Goal: Check status: Check status

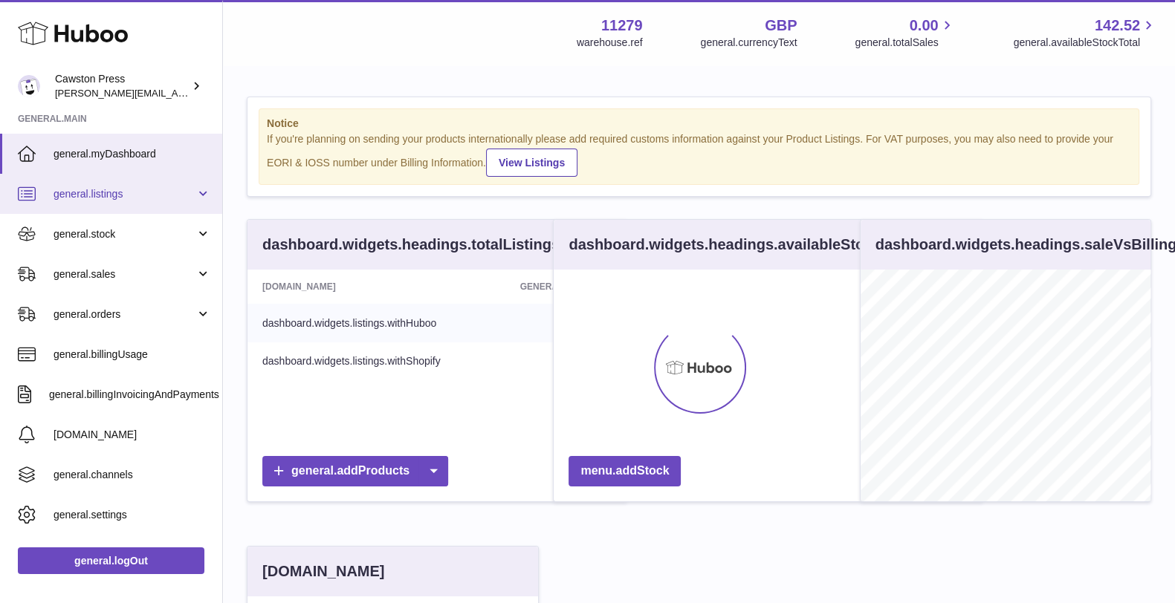
scroll to position [232, 289]
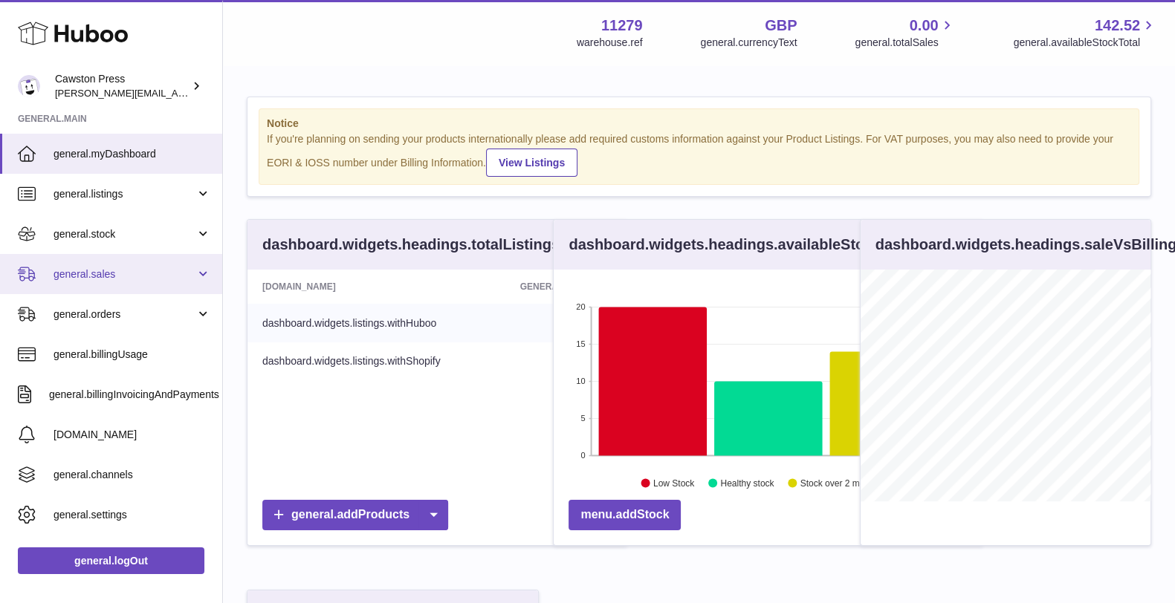
click at [108, 275] on span "general.sales" at bounding box center [124, 274] width 142 height 14
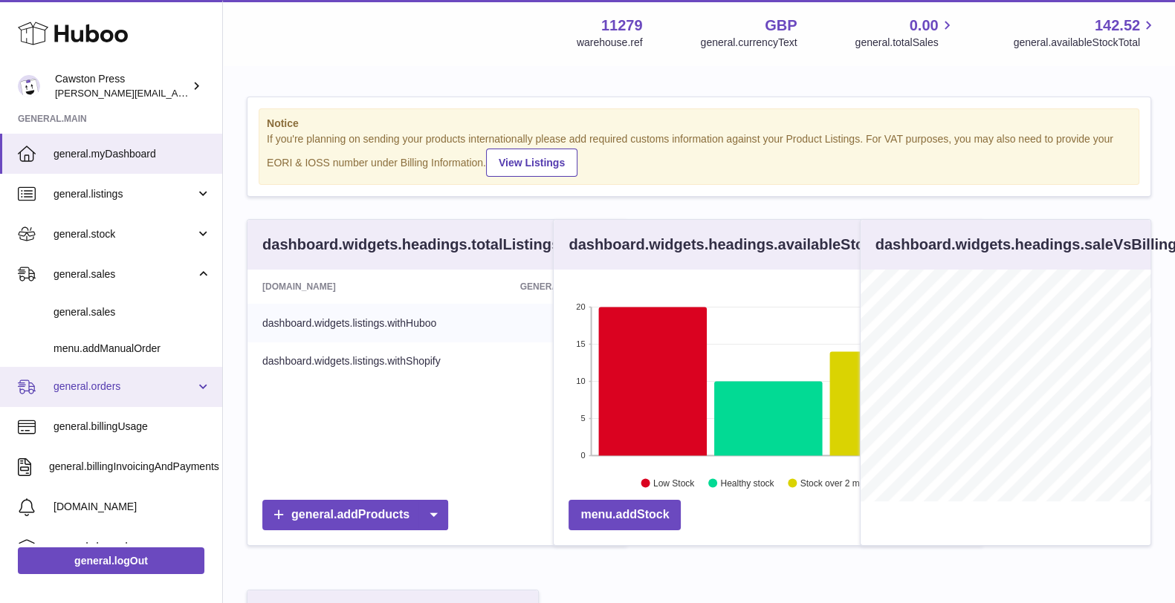
click at [112, 388] on span "general.orders" at bounding box center [124, 387] width 142 height 14
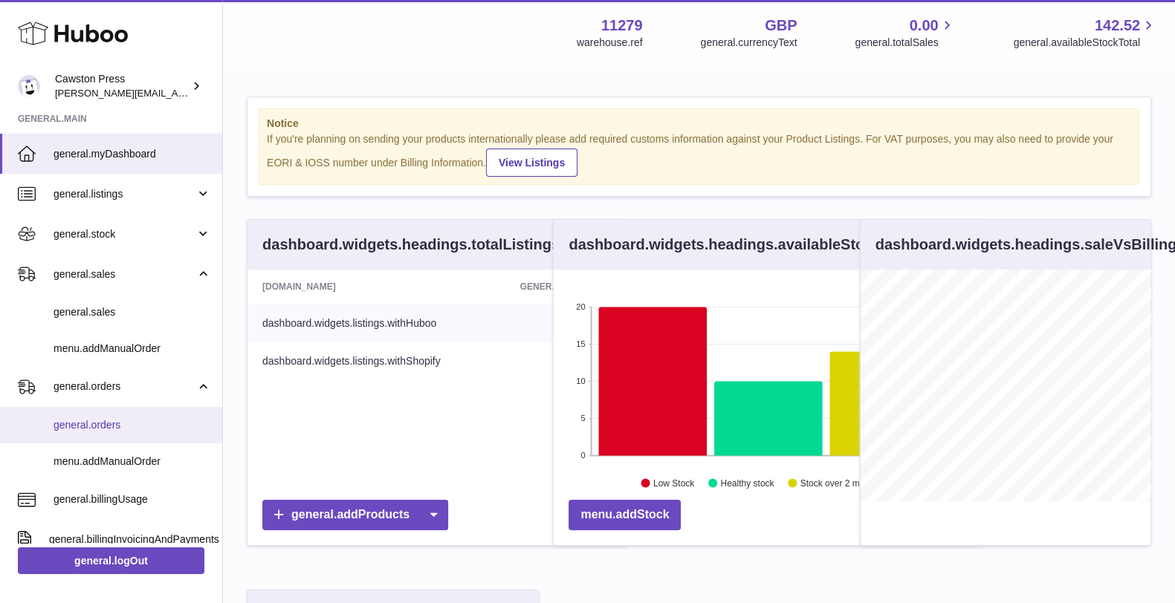
click at [78, 426] on span "general.orders" at bounding box center [131, 425] width 157 height 14
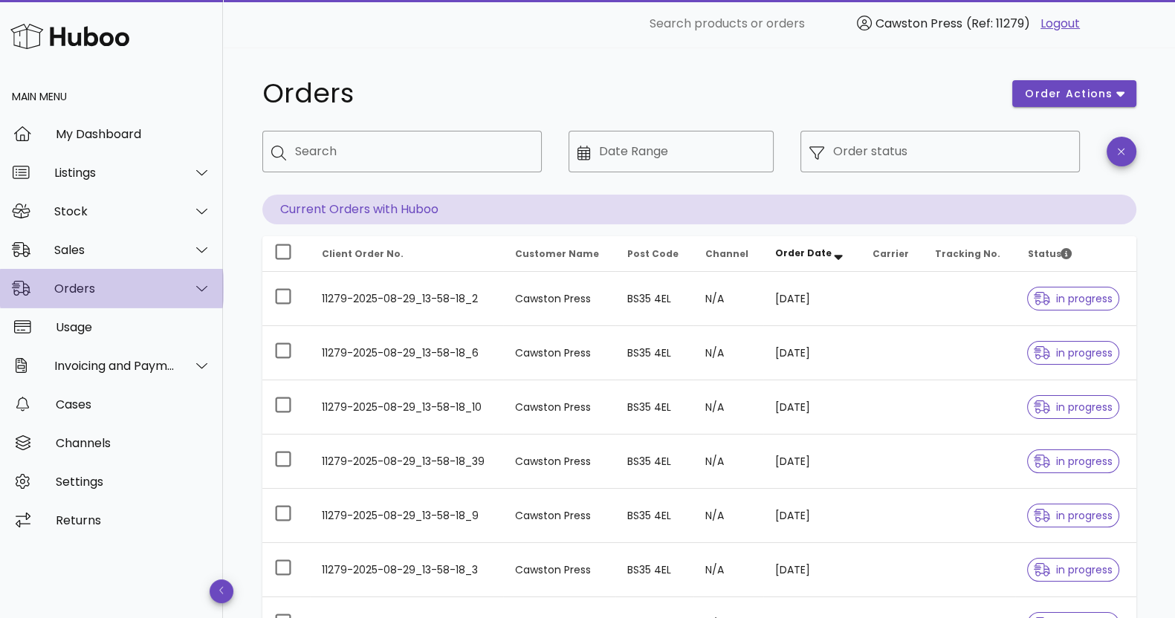
click at [100, 290] on div "Orders" at bounding box center [114, 289] width 121 height 14
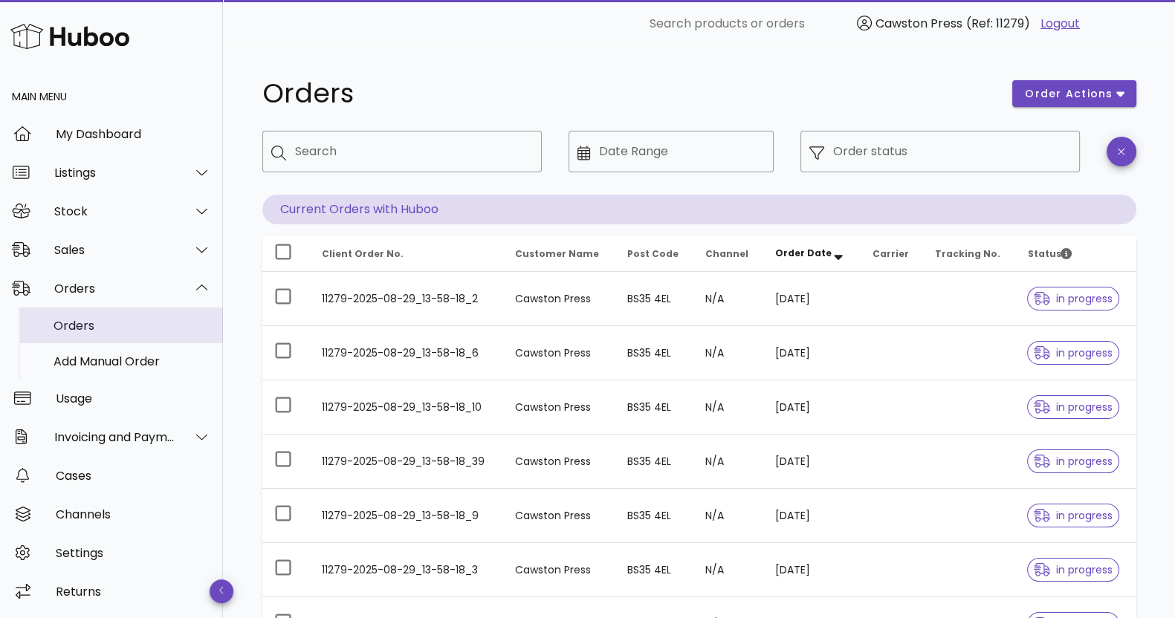
click at [97, 321] on div "Orders" at bounding box center [131, 326] width 157 height 14
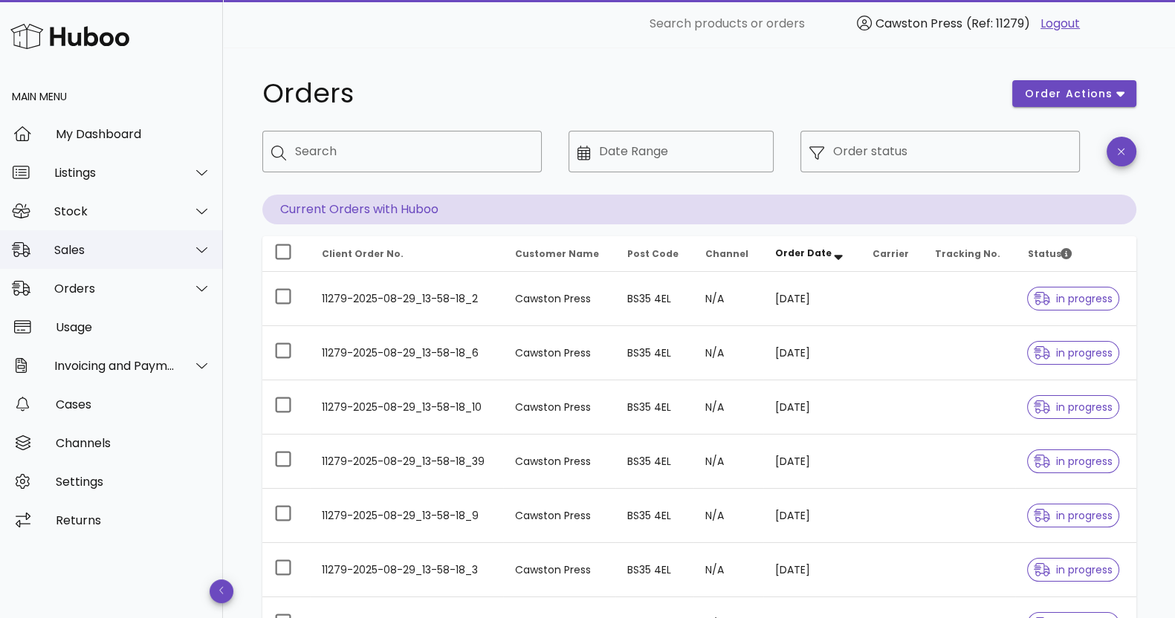
click at [94, 247] on div "Sales" at bounding box center [114, 250] width 121 height 14
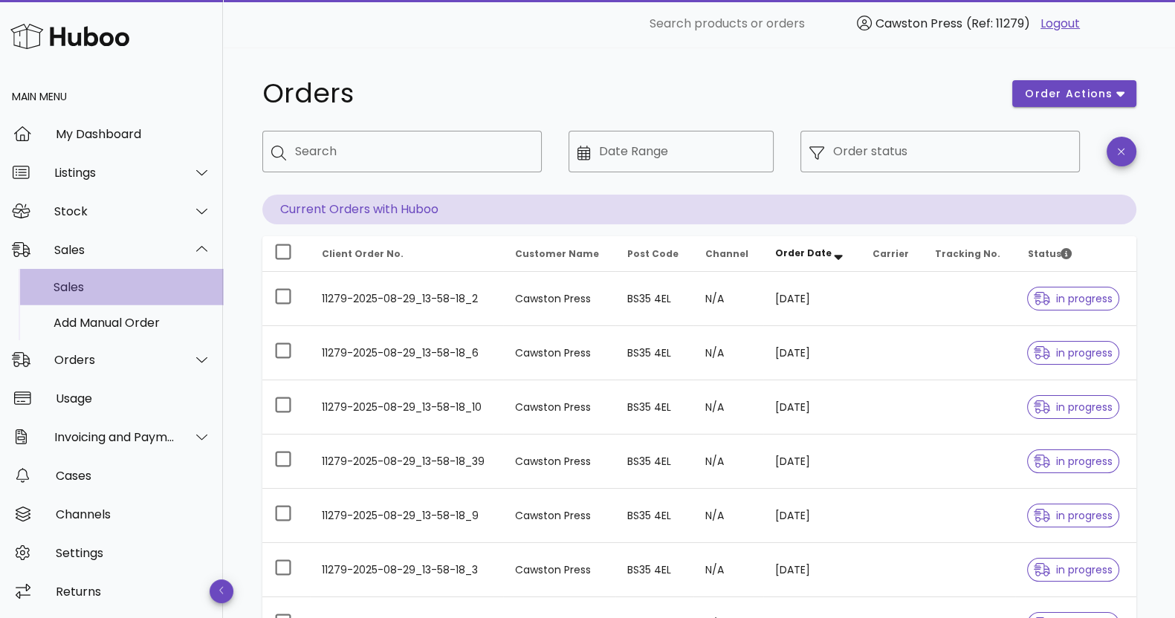
click at [101, 283] on div "Sales" at bounding box center [131, 287] width 157 height 14
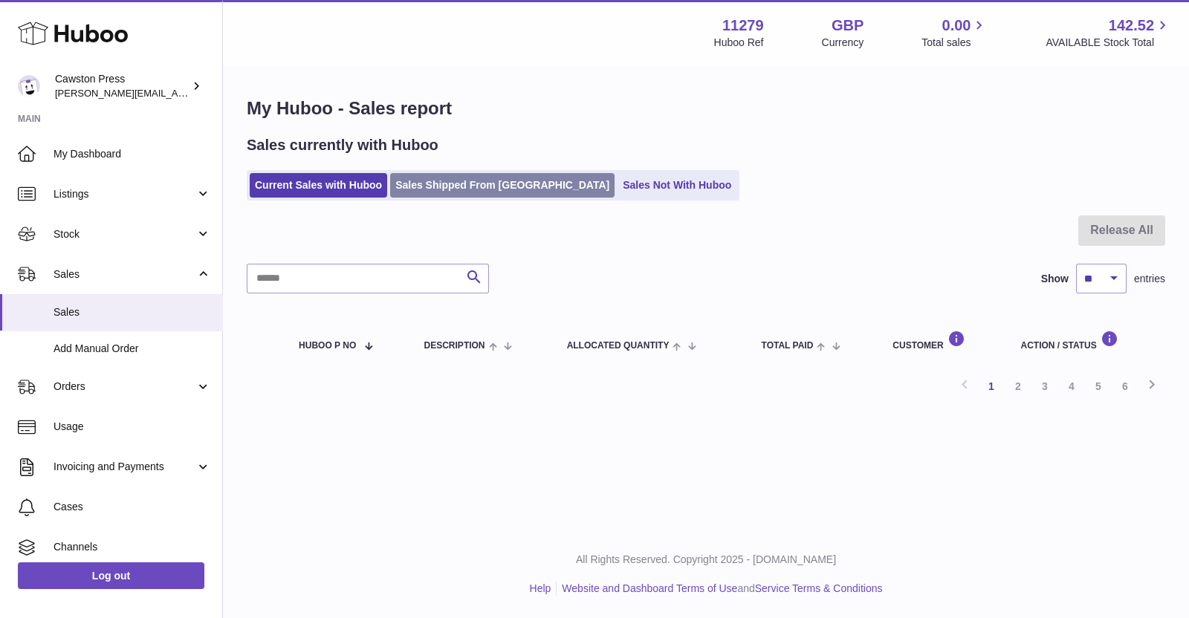
click at [453, 175] on link "Sales Shipped From [GEOGRAPHIC_DATA]" at bounding box center [502, 185] width 224 height 25
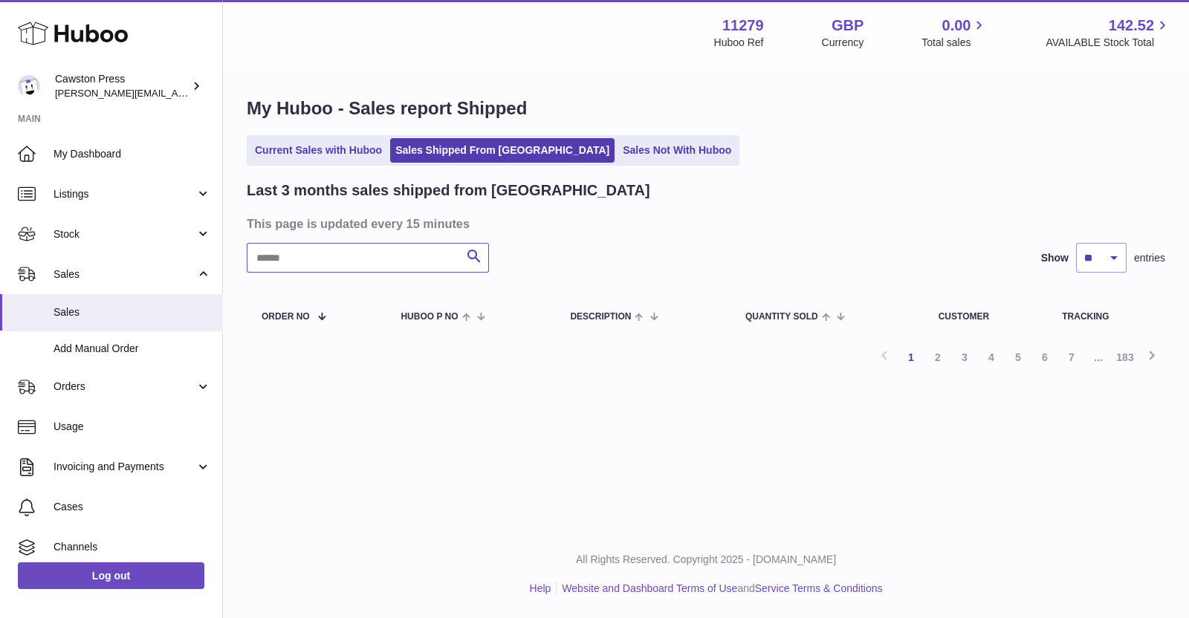
click at [386, 258] on input "text" at bounding box center [368, 258] width 242 height 30
paste input "******"
type input "******"
